Goal: Go to known website: Go to known website

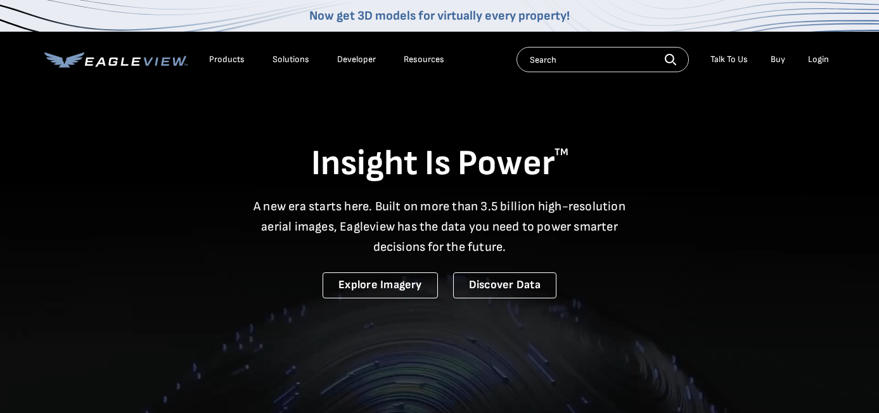
click at [816, 54] on div "Login" at bounding box center [818, 59] width 21 height 11
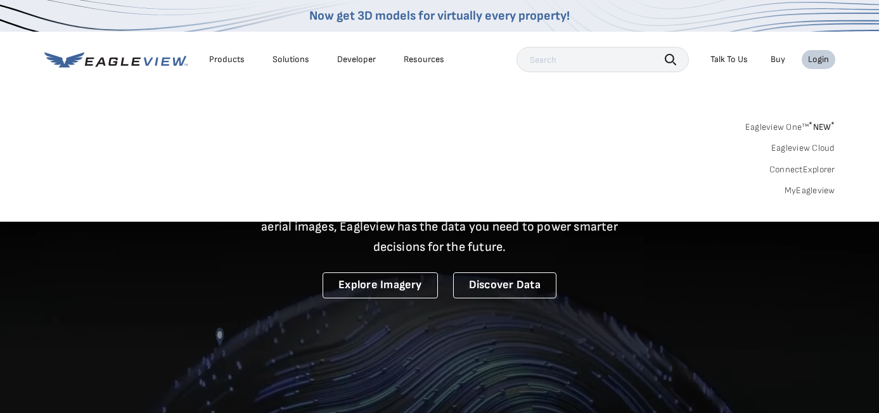
click at [815, 62] on div "Login" at bounding box center [818, 59] width 21 height 11
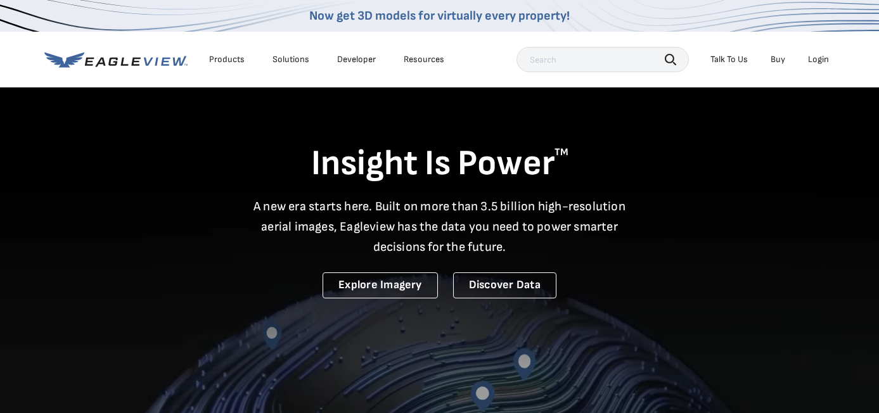
click at [820, 62] on div "Login" at bounding box center [818, 59] width 21 height 11
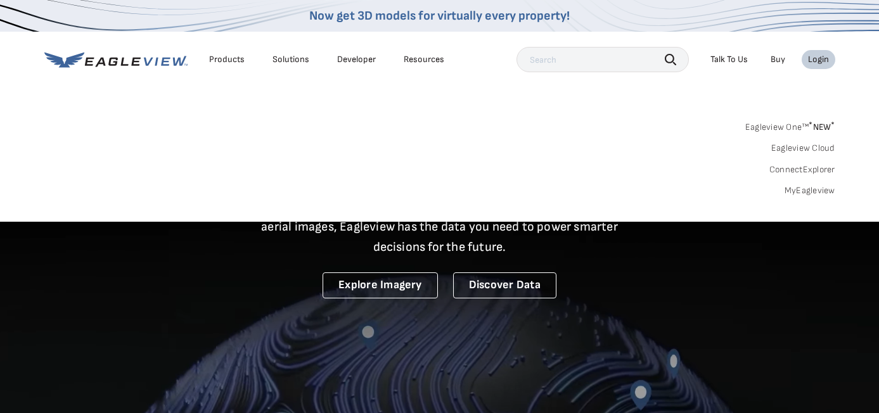
click at [797, 184] on div "Eagleview One™ * NEW * Eagleview Cloud ConnectExplorer MyEagleview" at bounding box center [439, 157] width 790 height 79
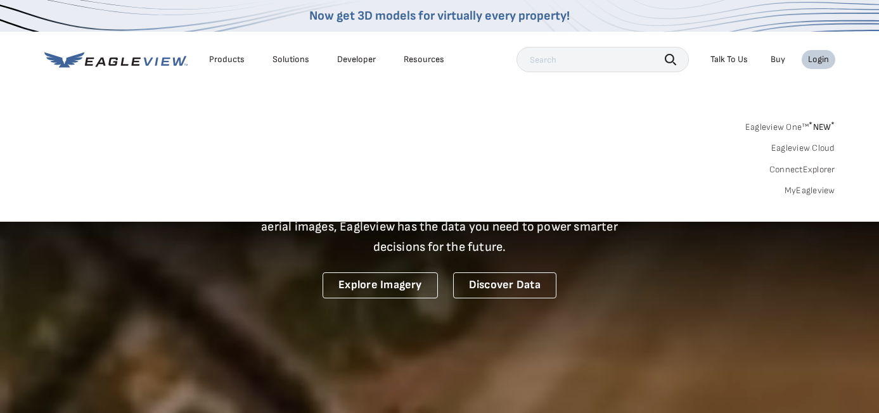
click at [799, 189] on link "MyEagleview" at bounding box center [809, 190] width 51 height 11
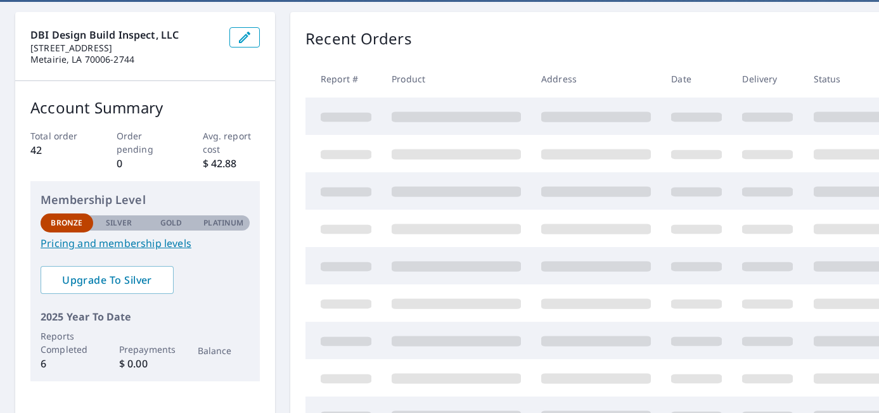
scroll to position [124, 0]
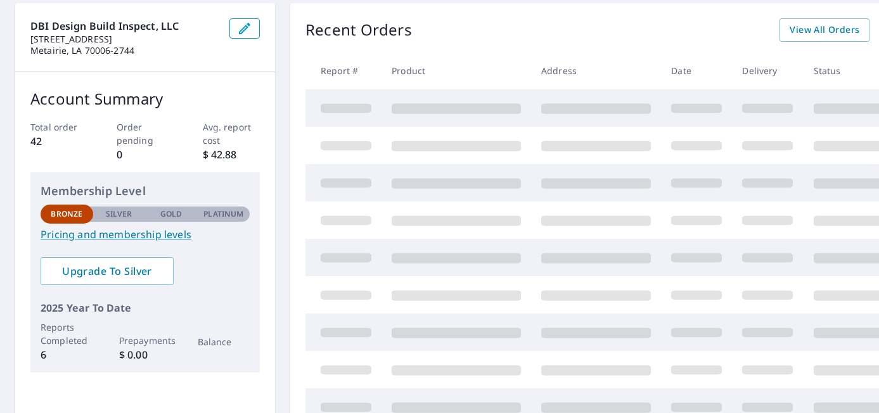
click at [643, 166] on td at bounding box center [596, 182] width 130 height 37
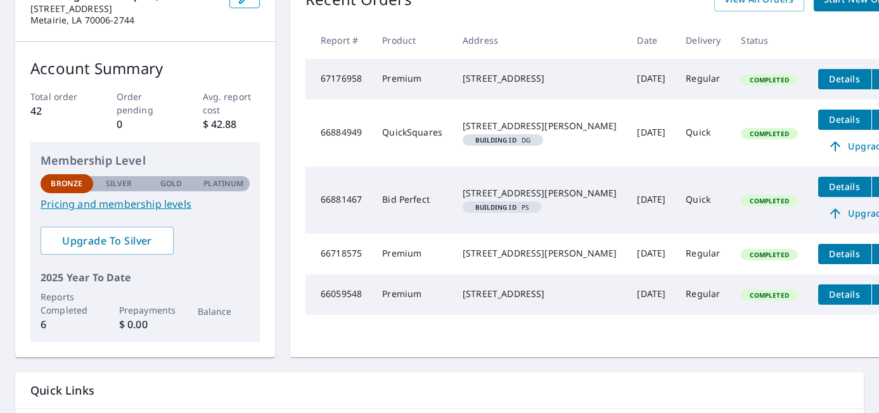
scroll to position [194, 0]
